Goal: Task Accomplishment & Management: Use online tool/utility

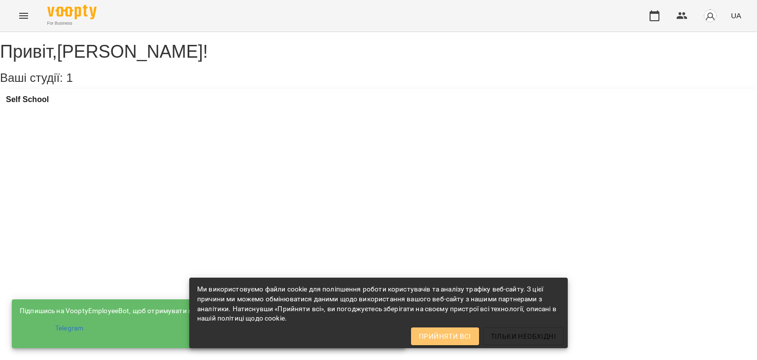
click at [439, 338] on span "Прийняти всі" at bounding box center [445, 336] width 52 height 12
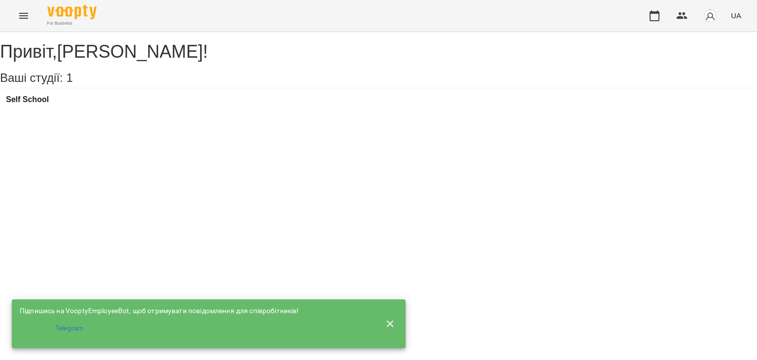
click at [177, 107] on div "Self School" at bounding box center [378, 102] width 757 height 27
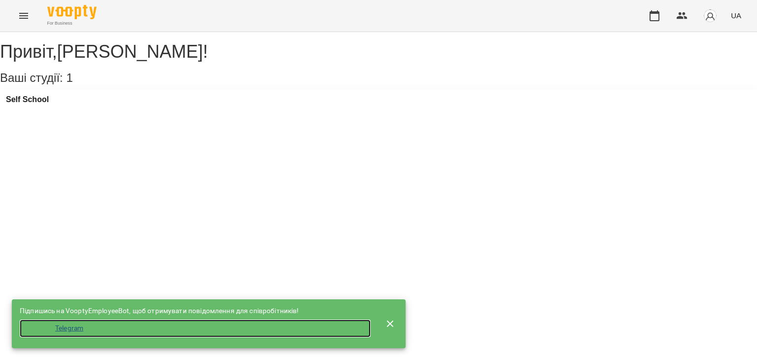
click at [57, 324] on li "Telegram" at bounding box center [195, 328] width 351 height 18
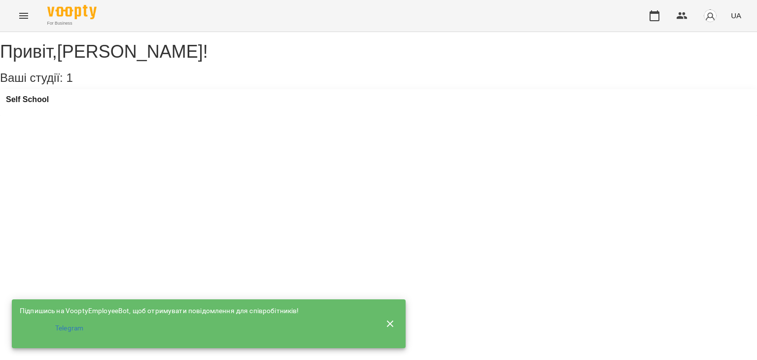
click at [77, 115] on div "Self School" at bounding box center [378, 102] width 757 height 27
click at [45, 104] on h3 "Self School" at bounding box center [27, 99] width 43 height 9
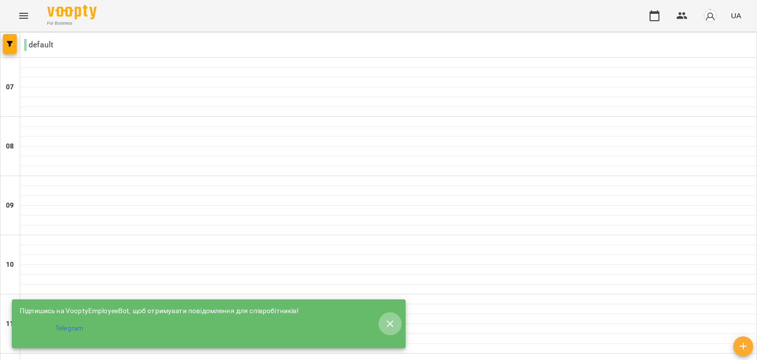
click at [385, 325] on icon "button" at bounding box center [390, 324] width 12 height 12
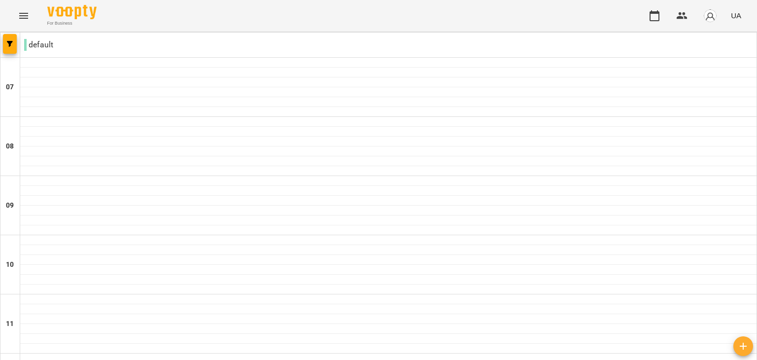
scroll to position [407, 0]
type input "**********"
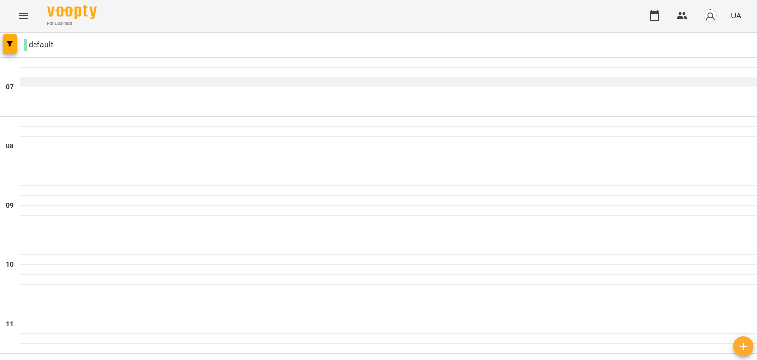
scroll to position [0, 0]
